Goal: Find specific page/section: Find specific page/section

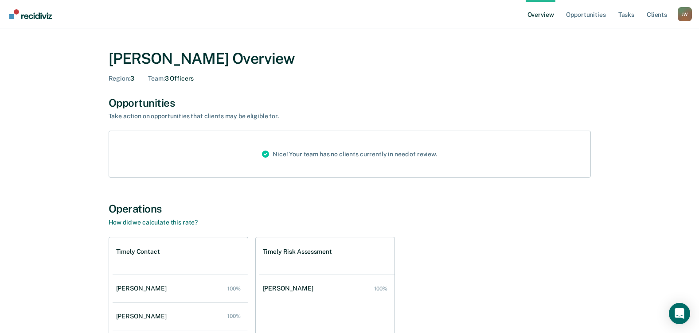
click at [28, 18] on img "Go to Recidiviz Home" at bounding box center [30, 14] width 43 height 10
click at [591, 14] on link "Opportunities" at bounding box center [585, 14] width 43 height 28
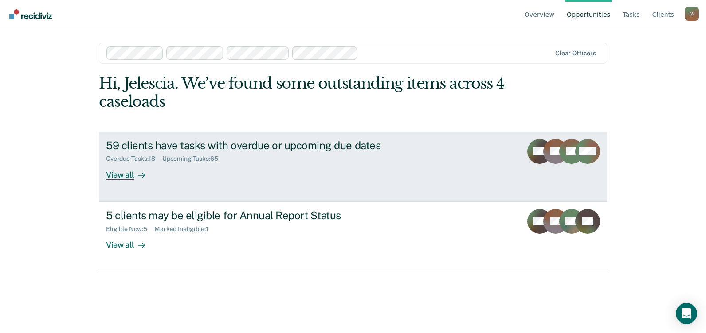
click at [124, 176] on div "View all" at bounding box center [131, 171] width 50 height 17
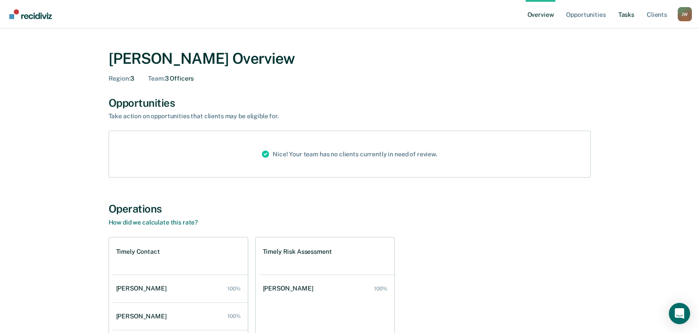
click at [635, 16] on link "Tasks" at bounding box center [627, 14] width 20 height 28
